Goal: Transaction & Acquisition: Purchase product/service

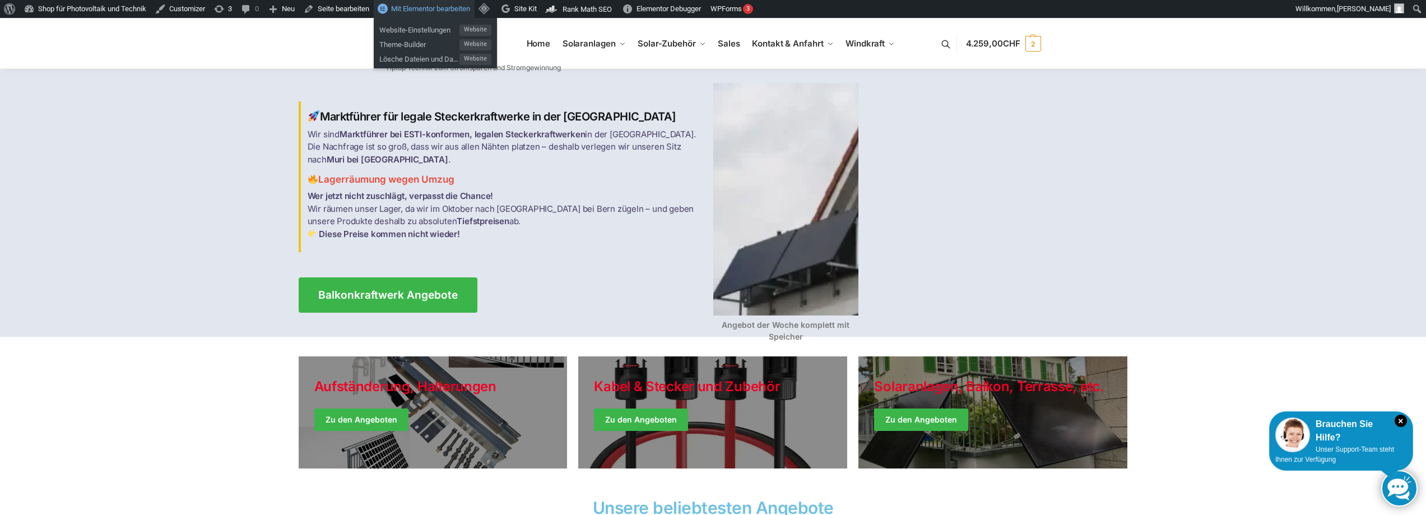
click at [425, 6] on span "Mit Elementor bearbeiten" at bounding box center [430, 8] width 79 height 8
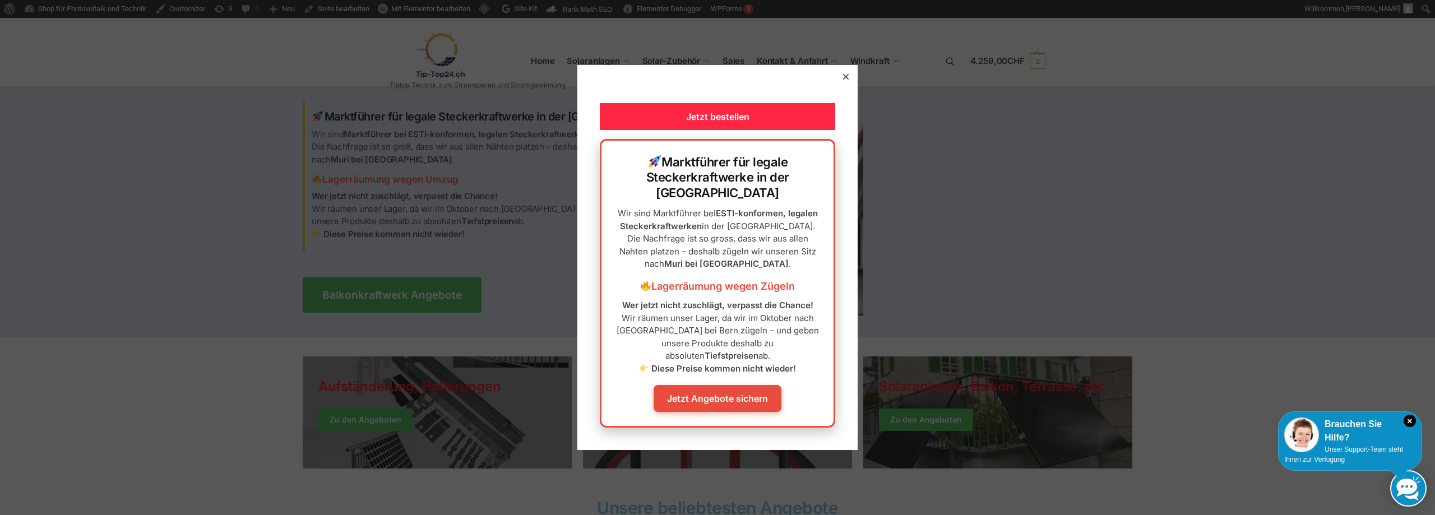
click at [841, 82] on div at bounding box center [846, 77] width 10 height 10
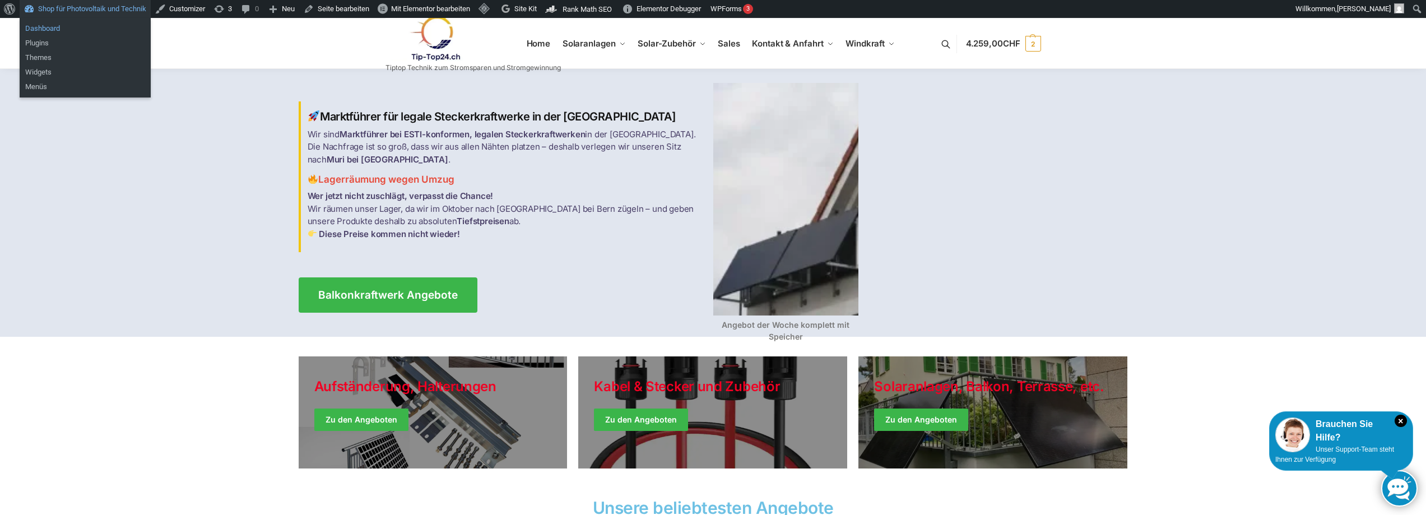
click at [50, 32] on link "Dashboard" at bounding box center [85, 28] width 131 height 15
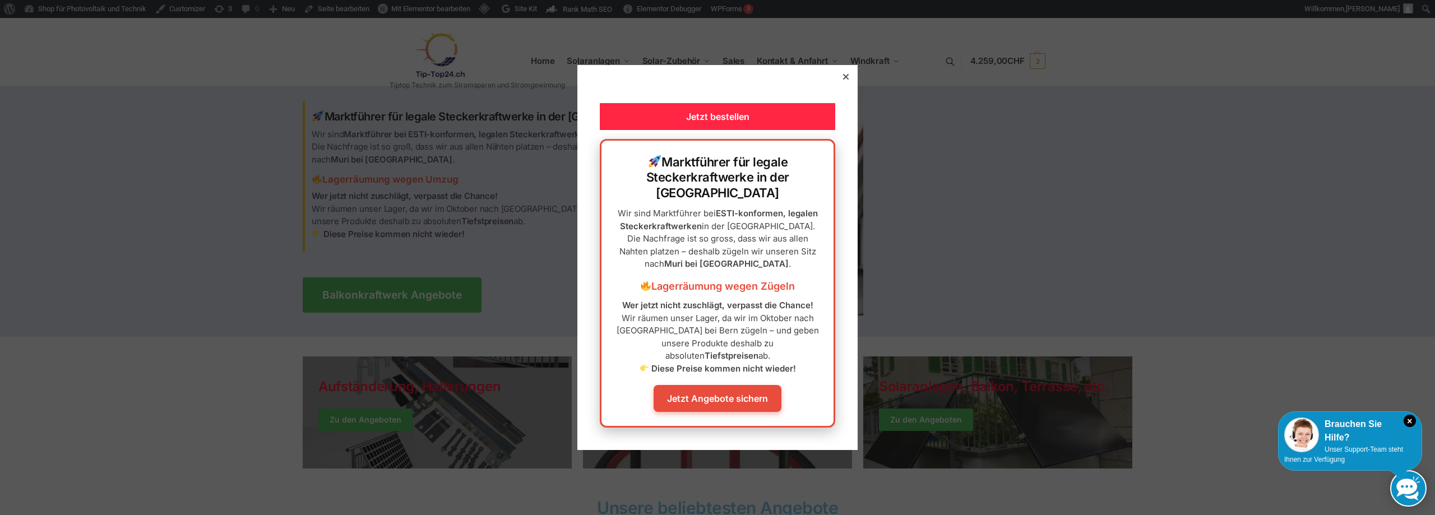
click at [843, 80] on icon at bounding box center [846, 77] width 6 height 6
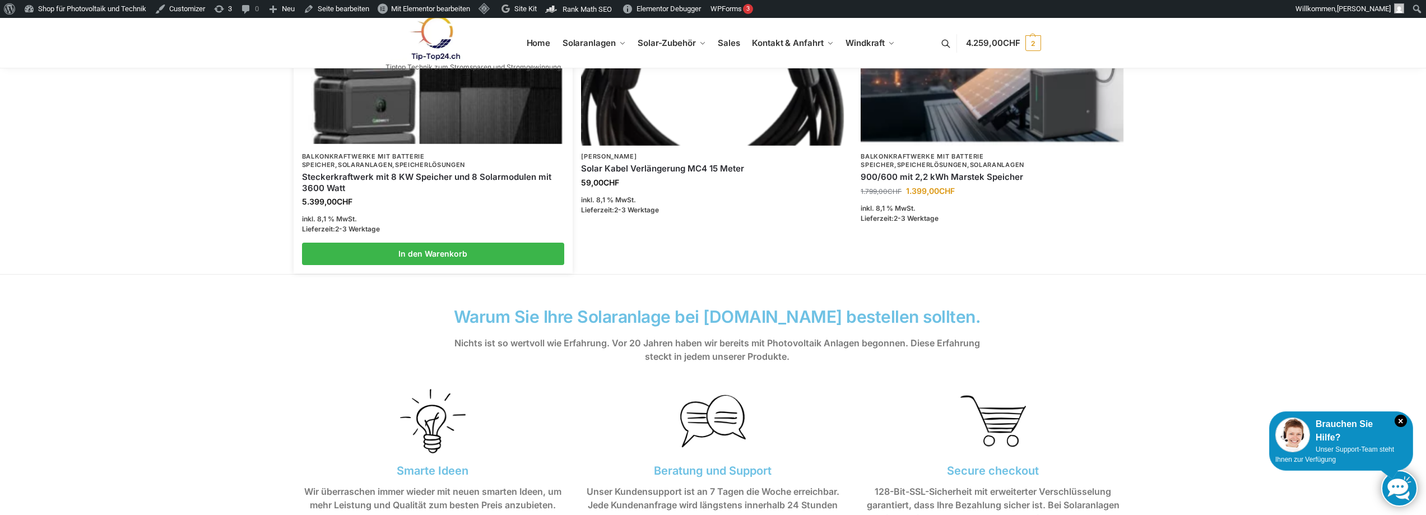
scroll to position [224, 0]
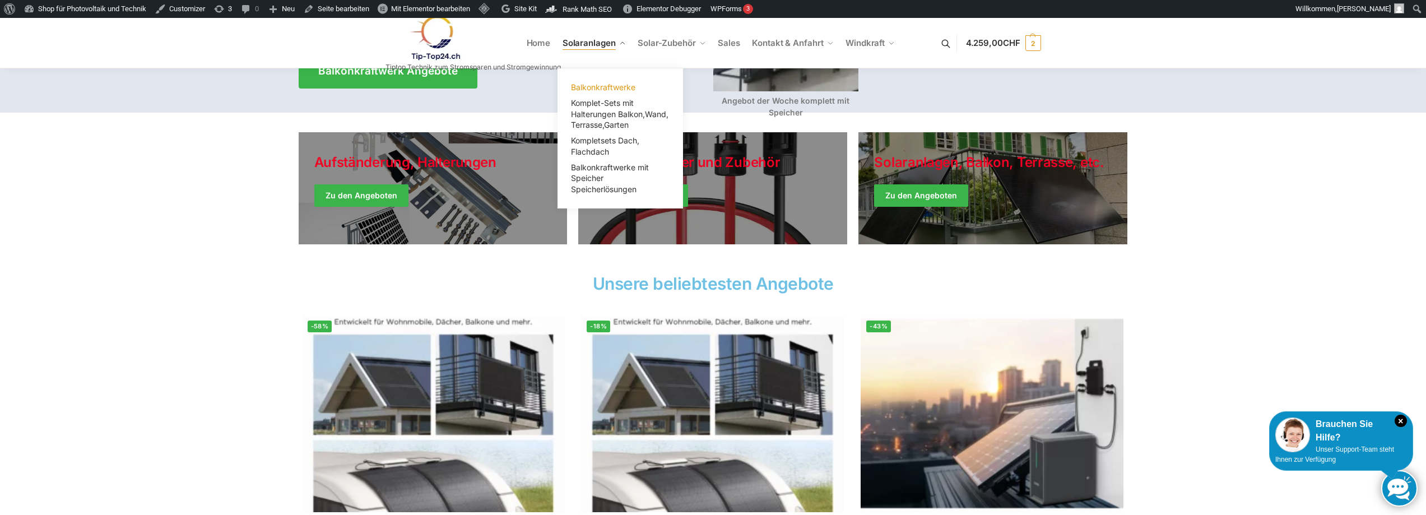
click at [602, 87] on span "Balkonkraftwerke" at bounding box center [603, 87] width 64 height 10
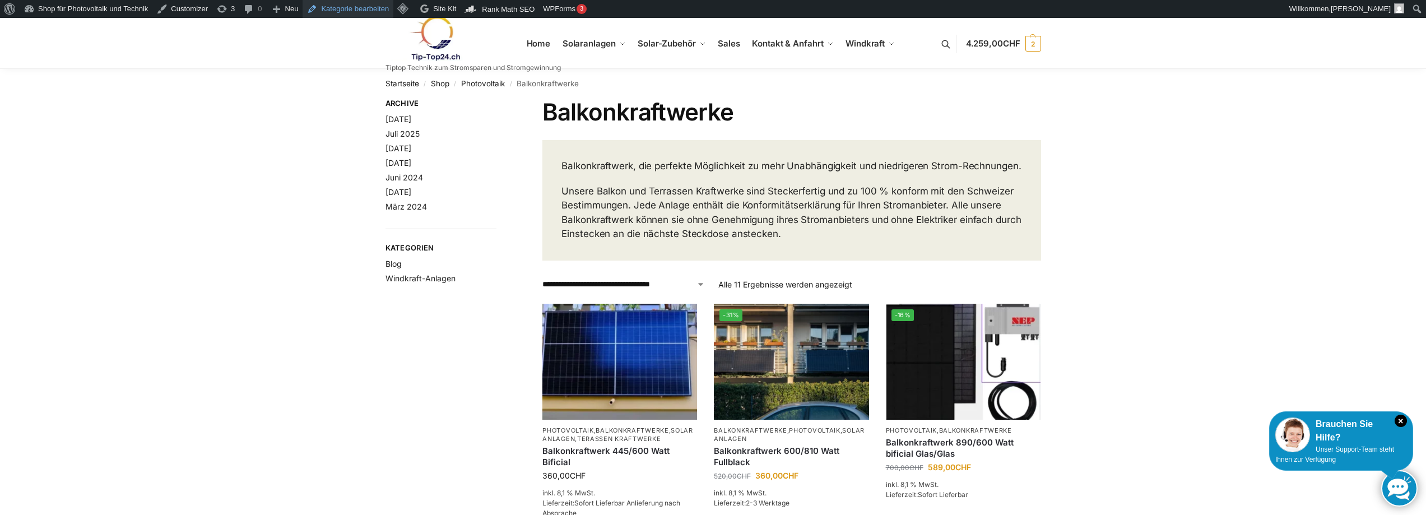
click at [344, 4] on link "Kategorie bearbeiten" at bounding box center [348, 9] width 91 height 18
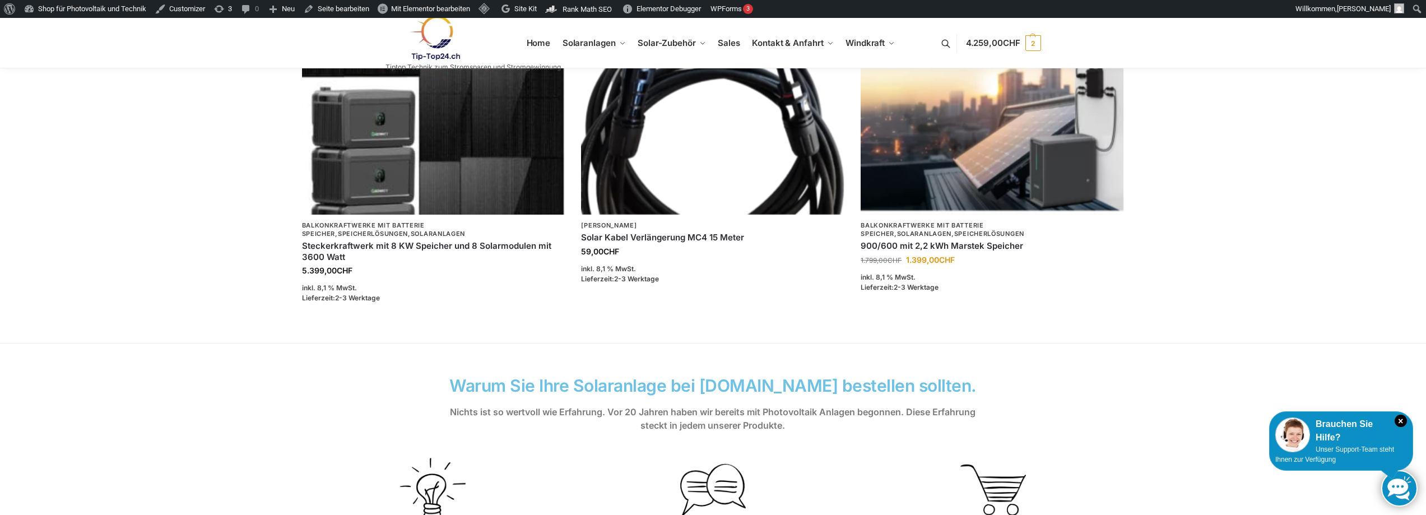
scroll to position [604, 0]
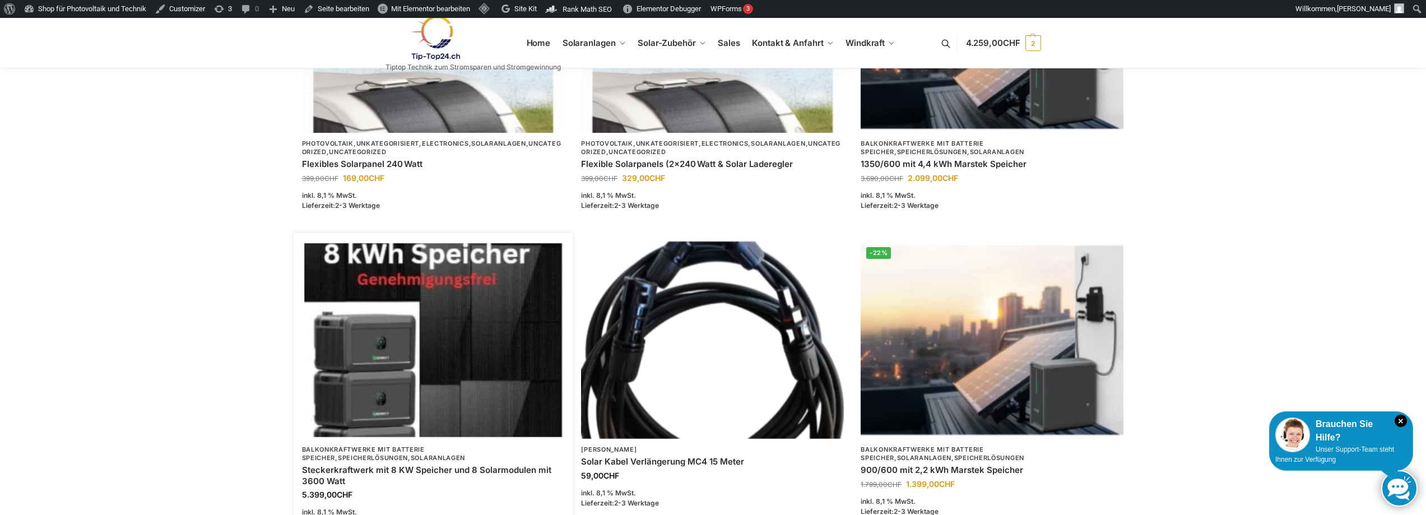
click at [400, 331] on img at bounding box center [433, 339] width 258 height 193
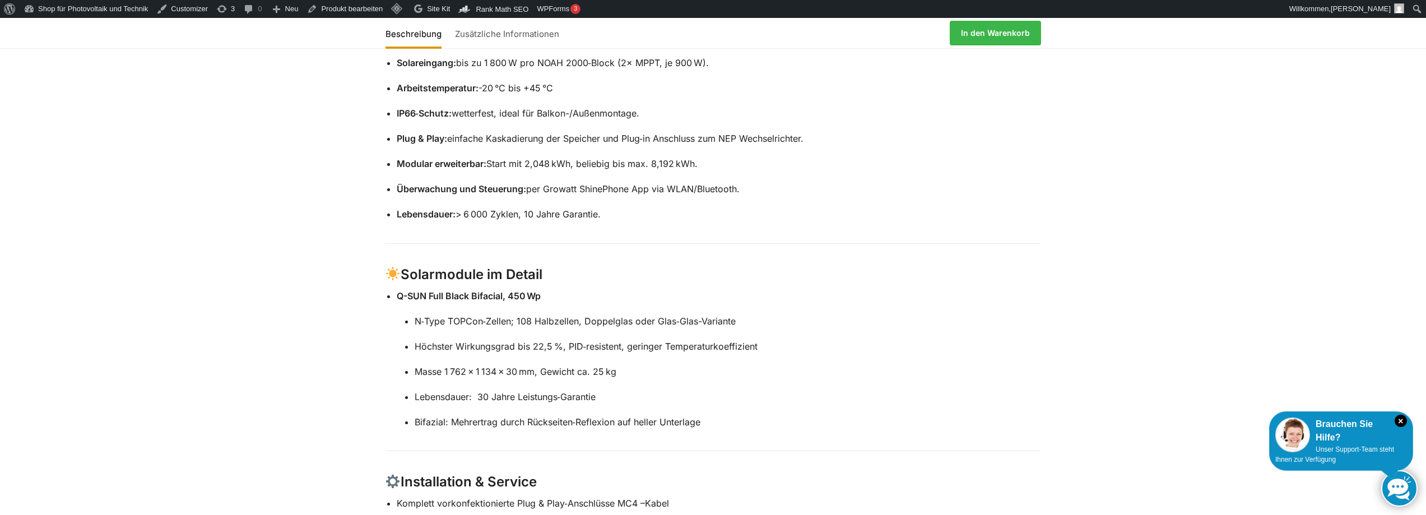
scroll to position [448, 0]
